Goal: Information Seeking & Learning: Learn about a topic

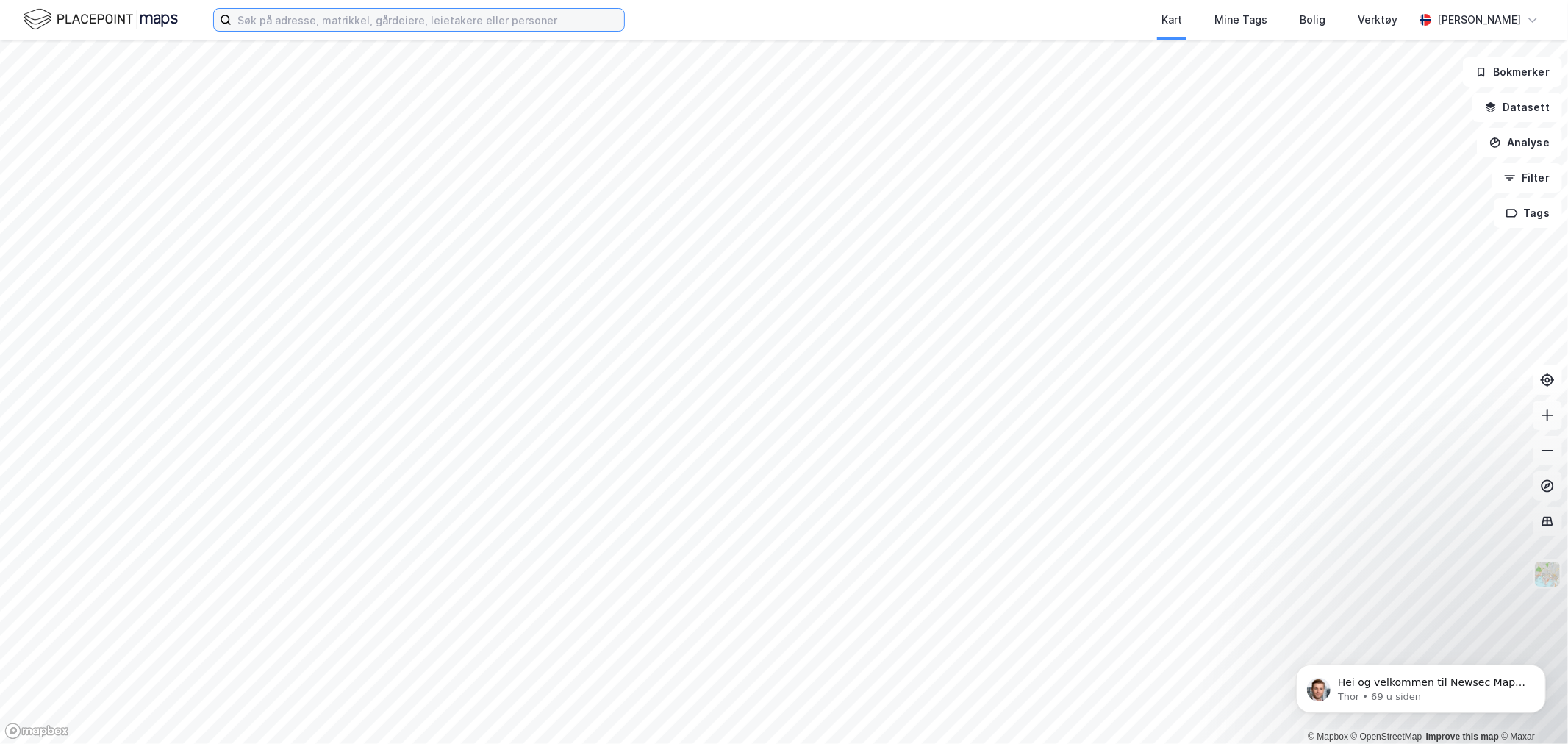
click at [537, 30] on input at bounding box center [428, 20] width 392 height 22
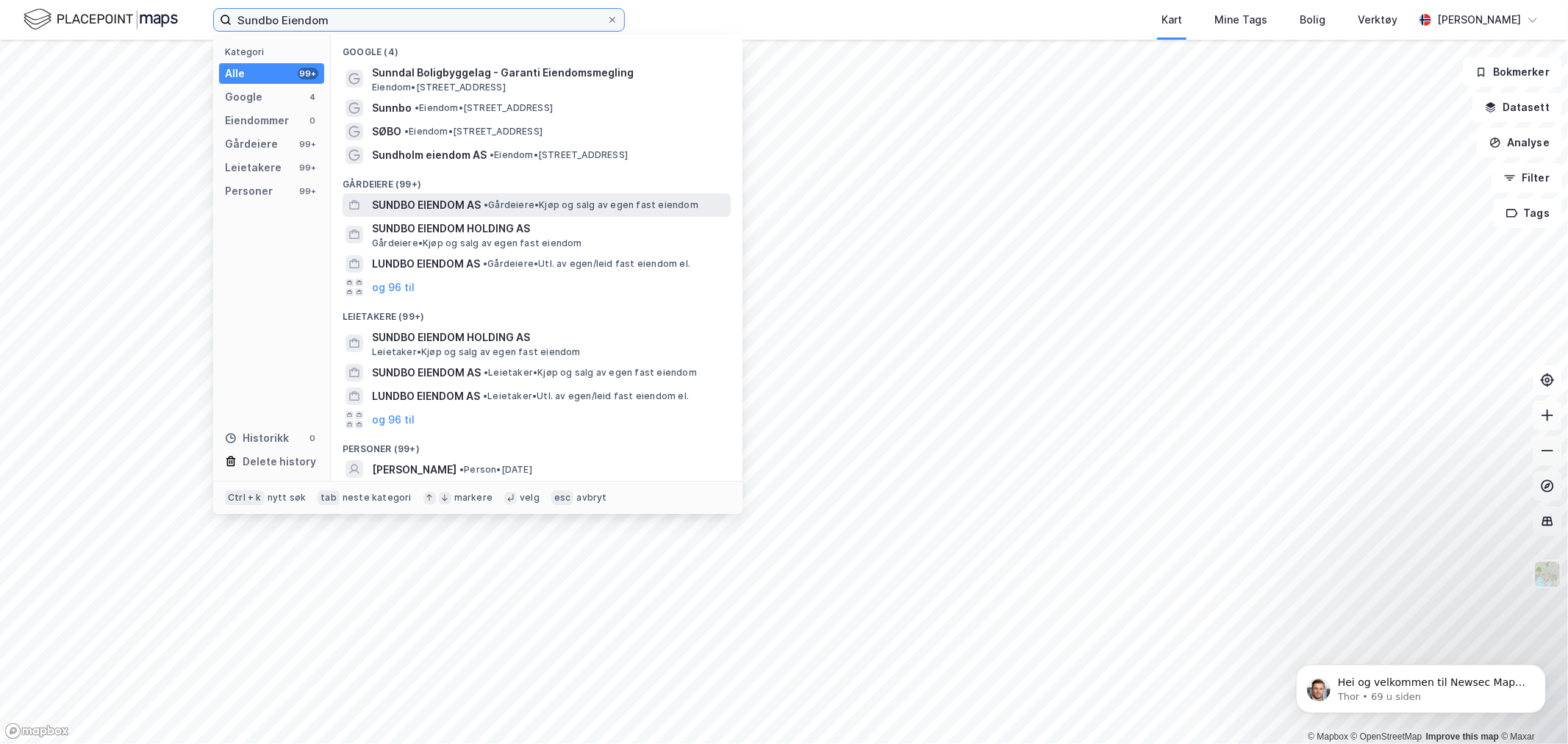
type input "Sundbo Eiendom"
click at [481, 206] on span "SUNDBO EIENDOM AS" at bounding box center [426, 205] width 109 height 18
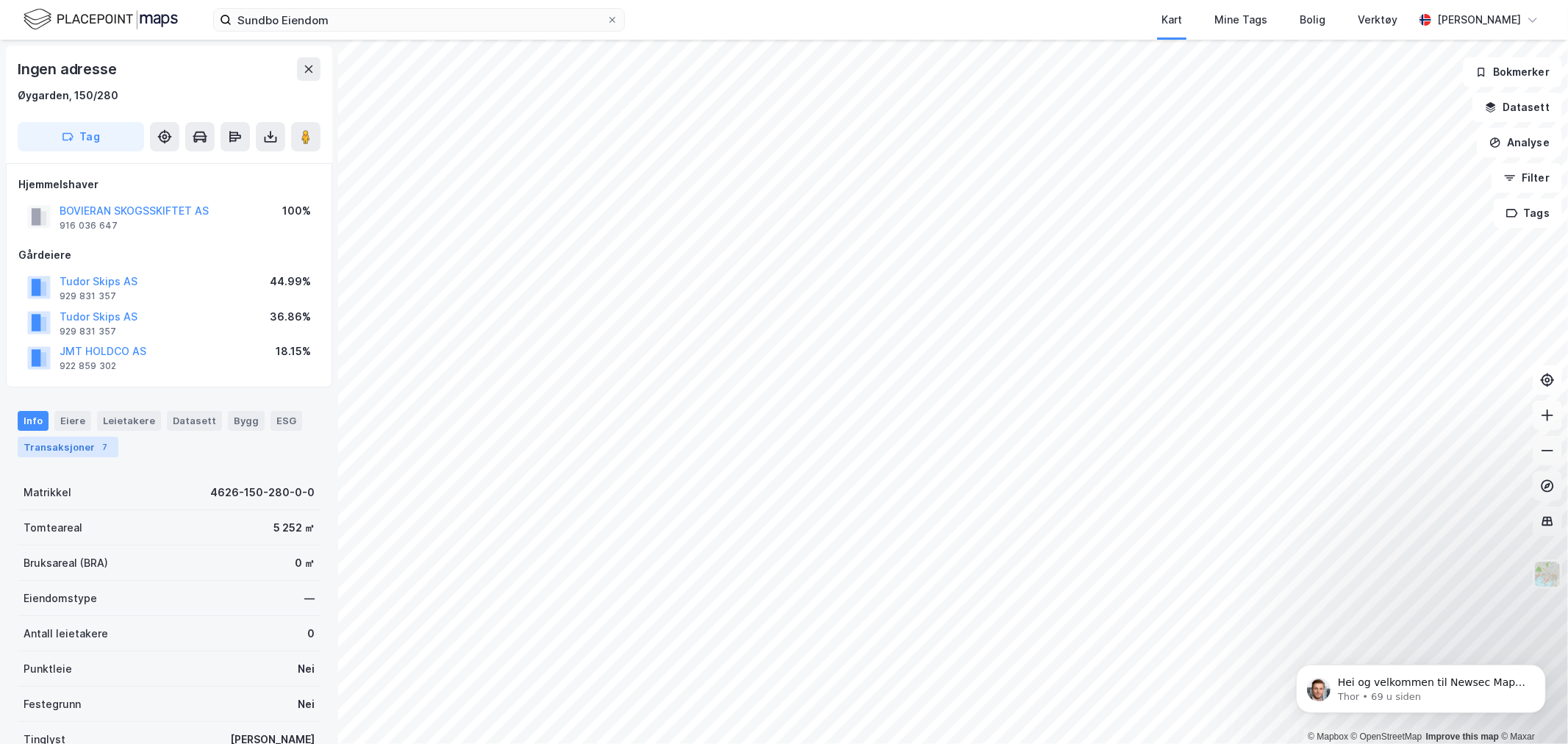
click at [98, 446] on div "7" at bounding box center [105, 446] width 15 height 15
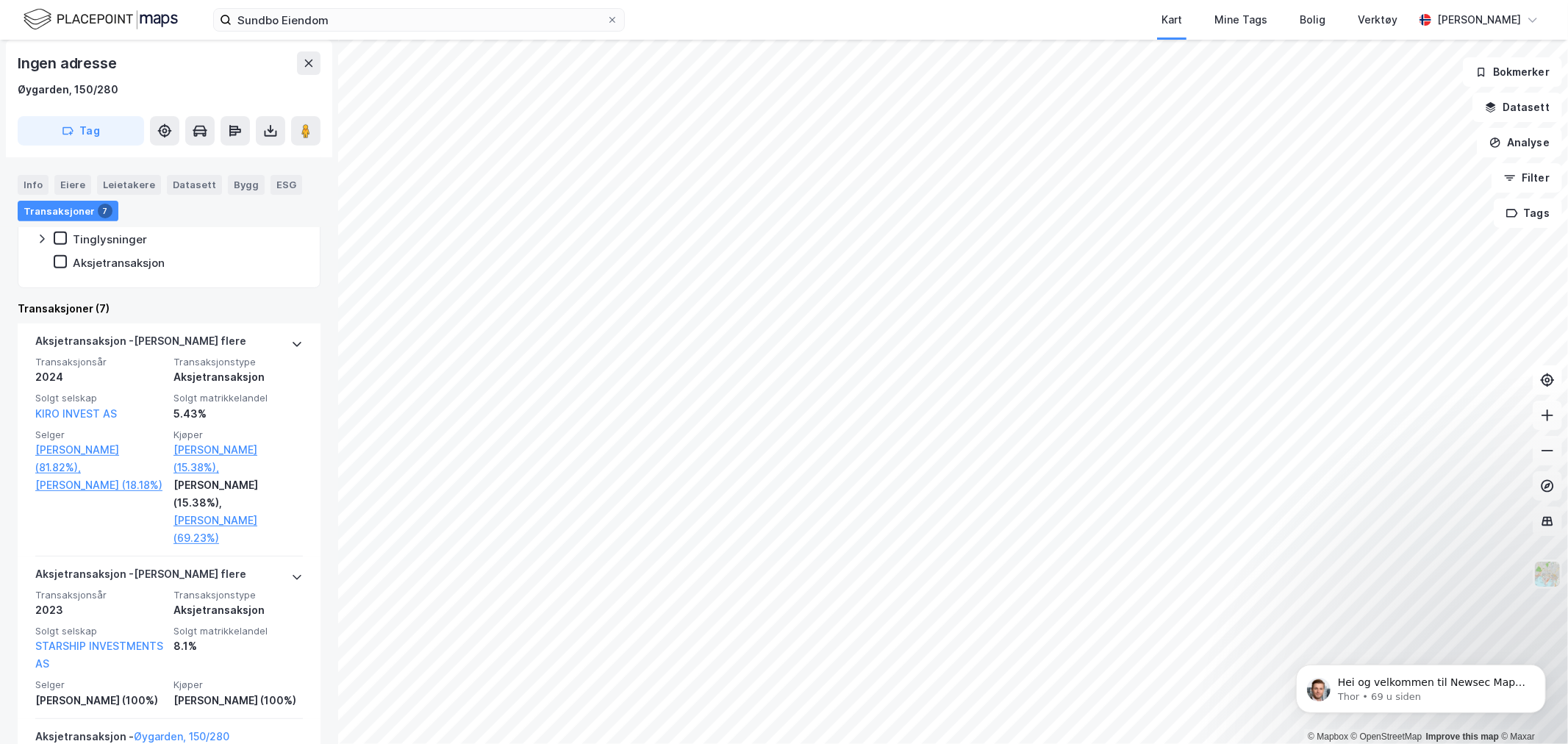
scroll to position [408, 0]
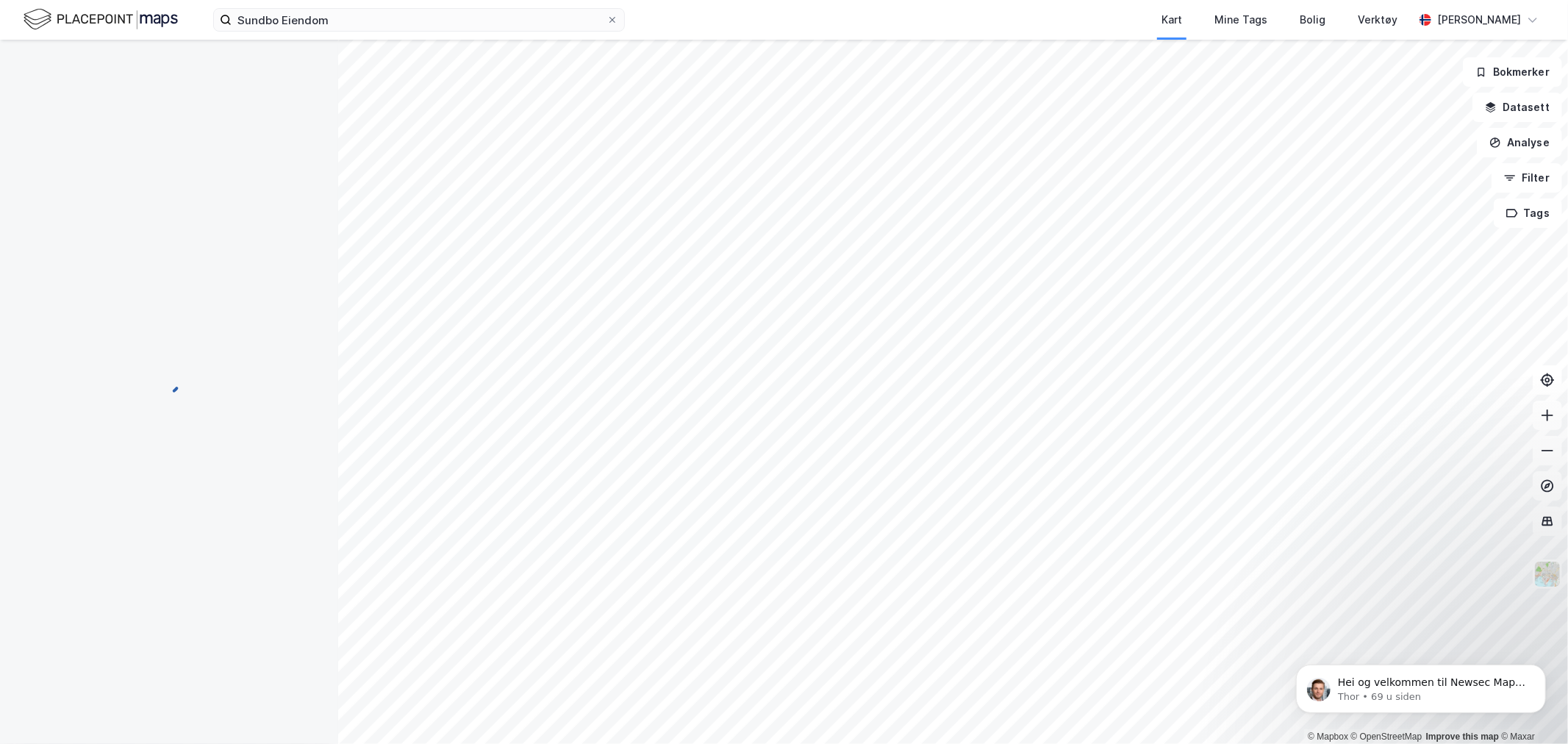
scroll to position [1, 0]
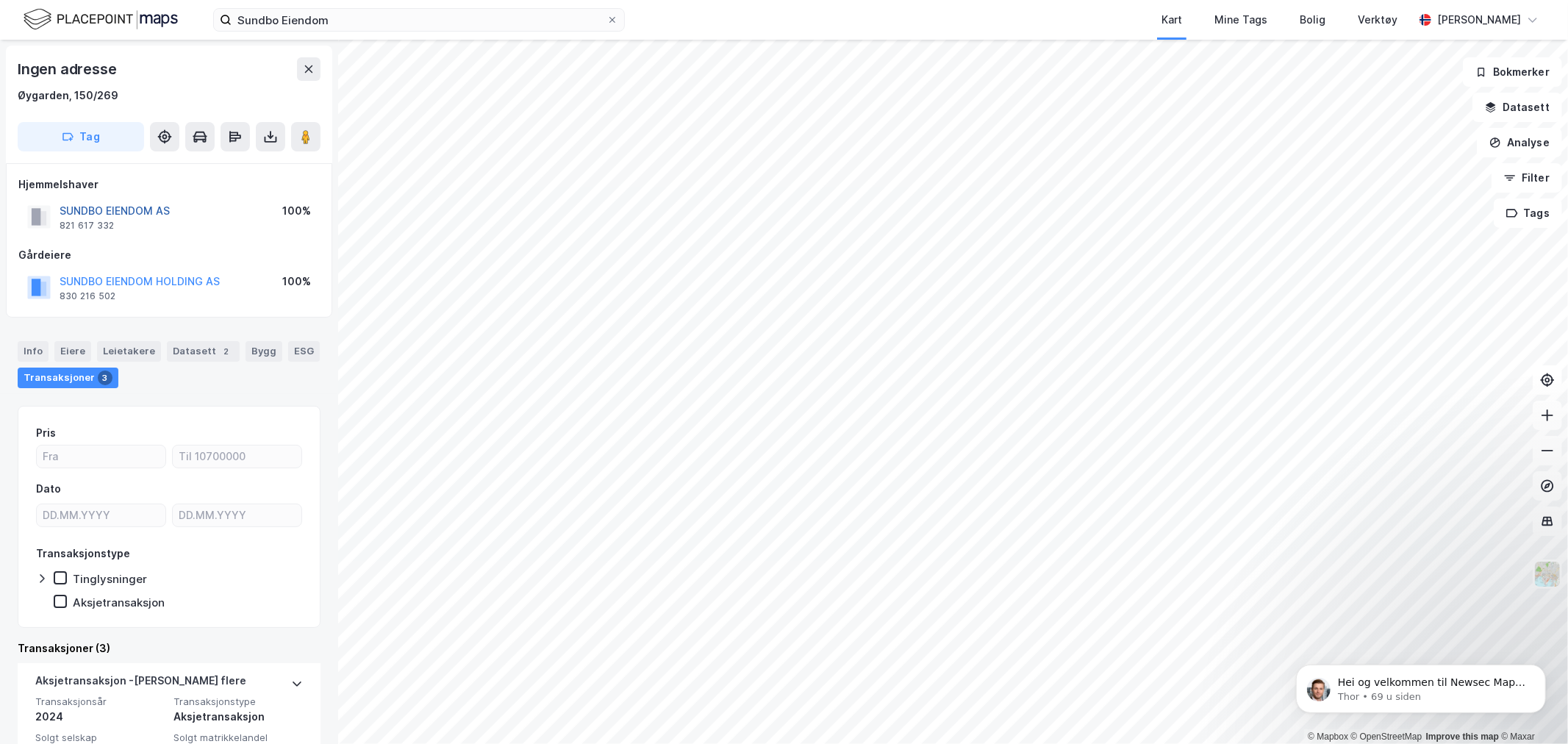
click at [0, 0] on button "SUNDBO EIENDOM AS" at bounding box center [0, 0] width 0 height 0
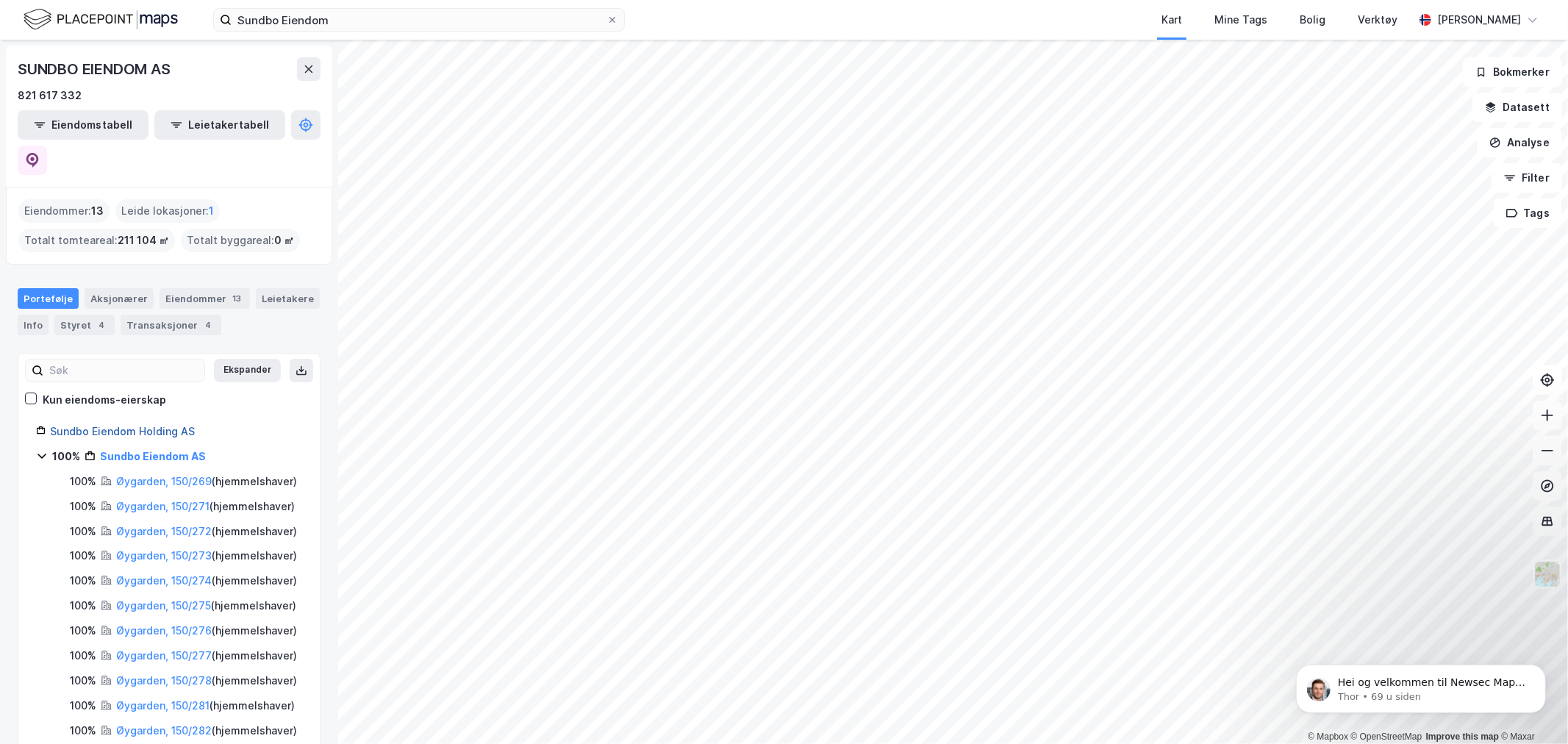
click at [67, 425] on link "Sundbo Eiendom Holding AS" at bounding box center [122, 431] width 145 height 13
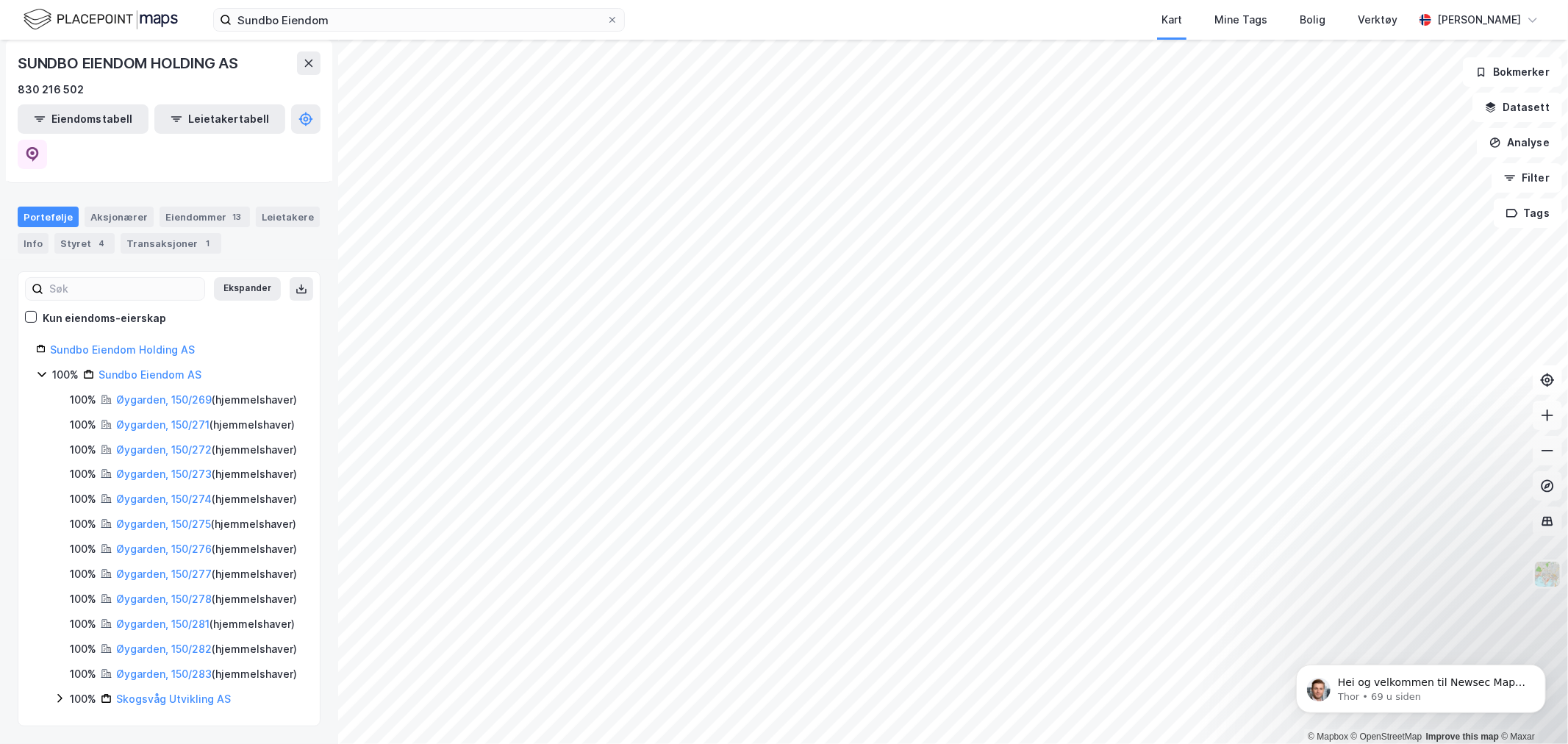
scroll to position [304, 0]
click at [131, 696] on link "Skogsvåg Utvikling AS" at bounding box center [174, 699] width 115 height 13
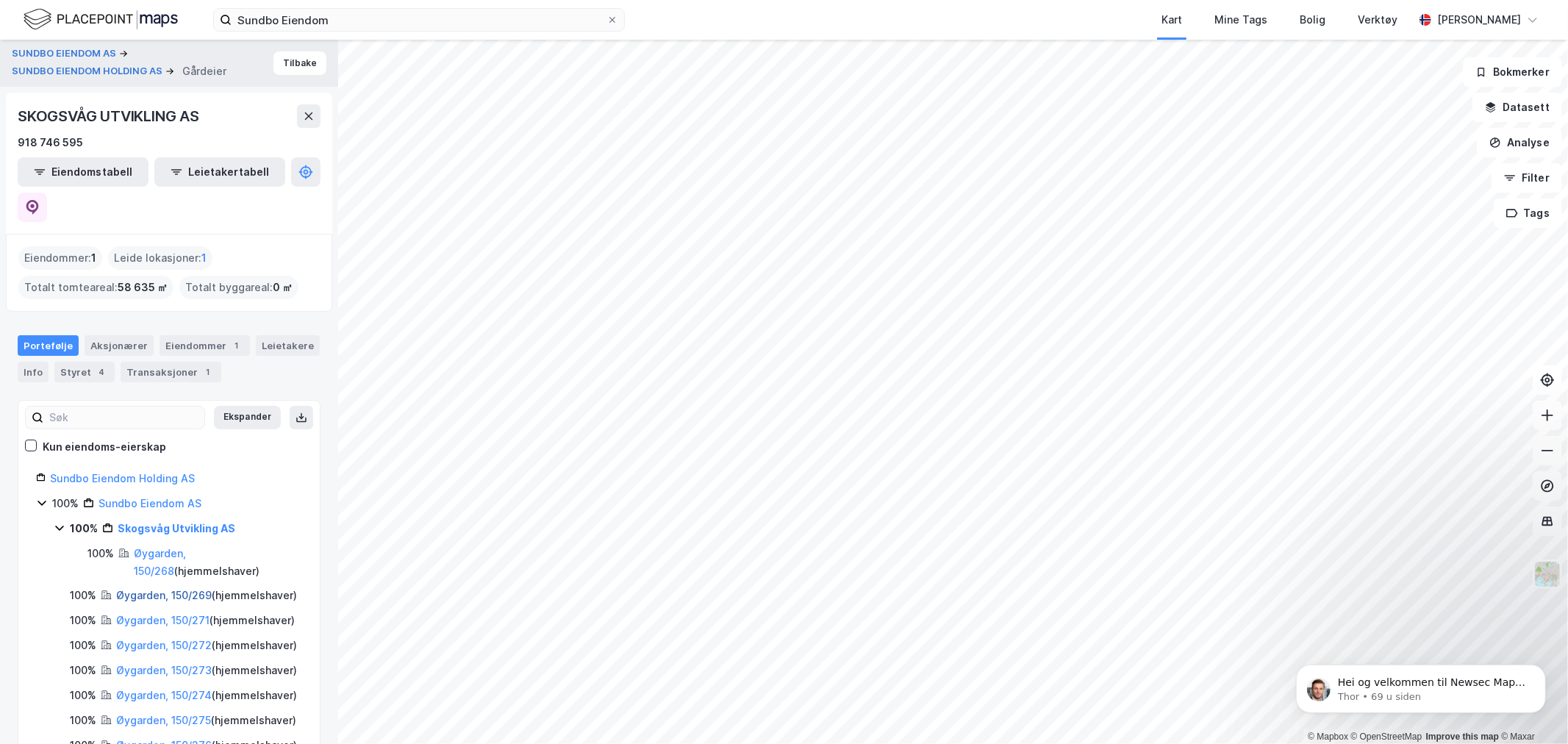
click at [150, 588] on link "Øygarden, 150/269" at bounding box center [164, 595] width 95 height 13
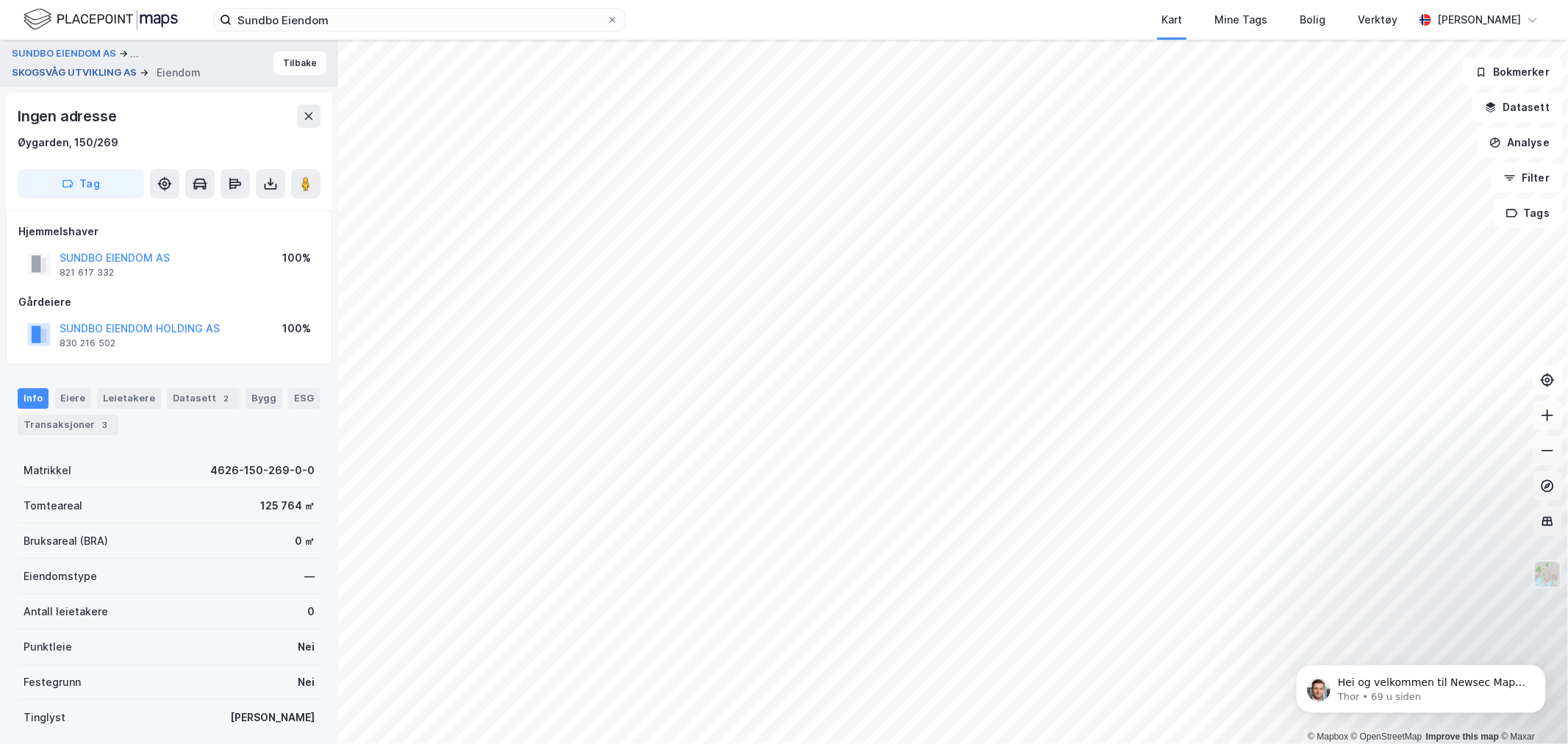
click at [89, 68] on button "SKOGSVÅG UTVIKLING AS" at bounding box center [76, 73] width 128 height 15
